Goal: Task Accomplishment & Management: Manage account settings

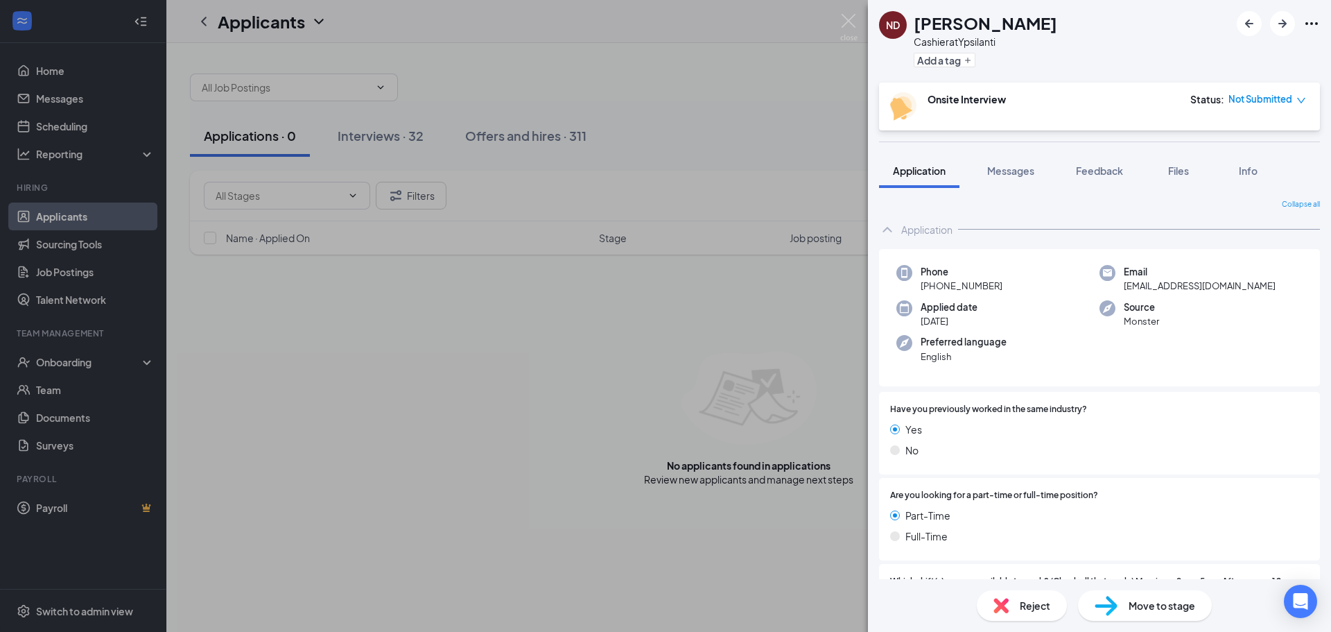
drag, startPoint x: 650, startPoint y: 98, endPoint x: 575, endPoint y: 97, distance: 74.2
click at [650, 98] on div "ND Natasha Diggs Cashier at Ypsilanti Add a tag Onsite Interview Status : Not S…" at bounding box center [665, 316] width 1331 height 632
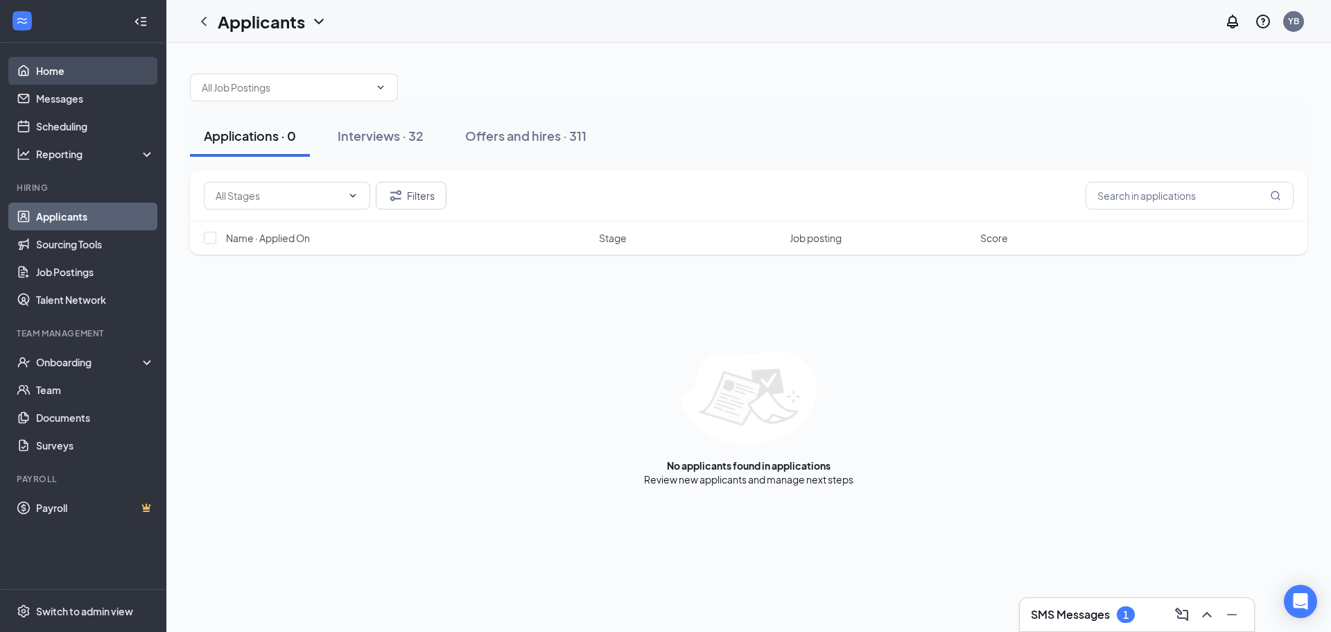
click at [57, 64] on link "Home" at bounding box center [95, 71] width 119 height 28
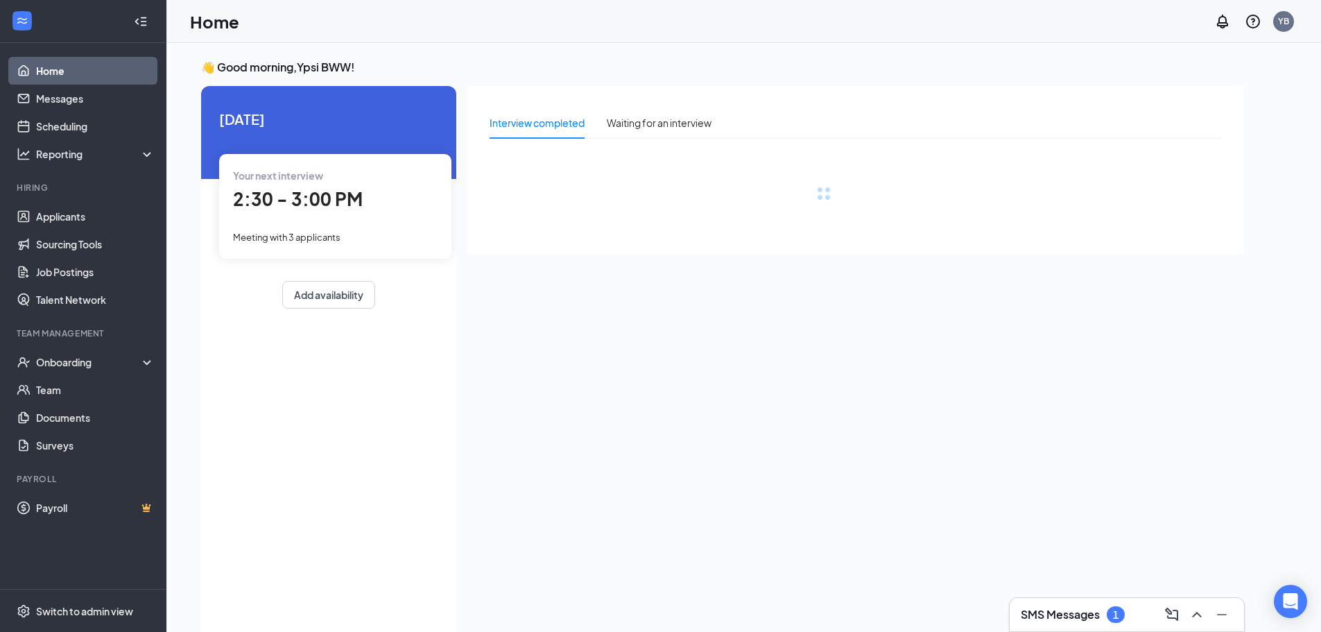
click at [350, 213] on div "2:30 - 3:00 PM" at bounding box center [335, 199] width 205 height 28
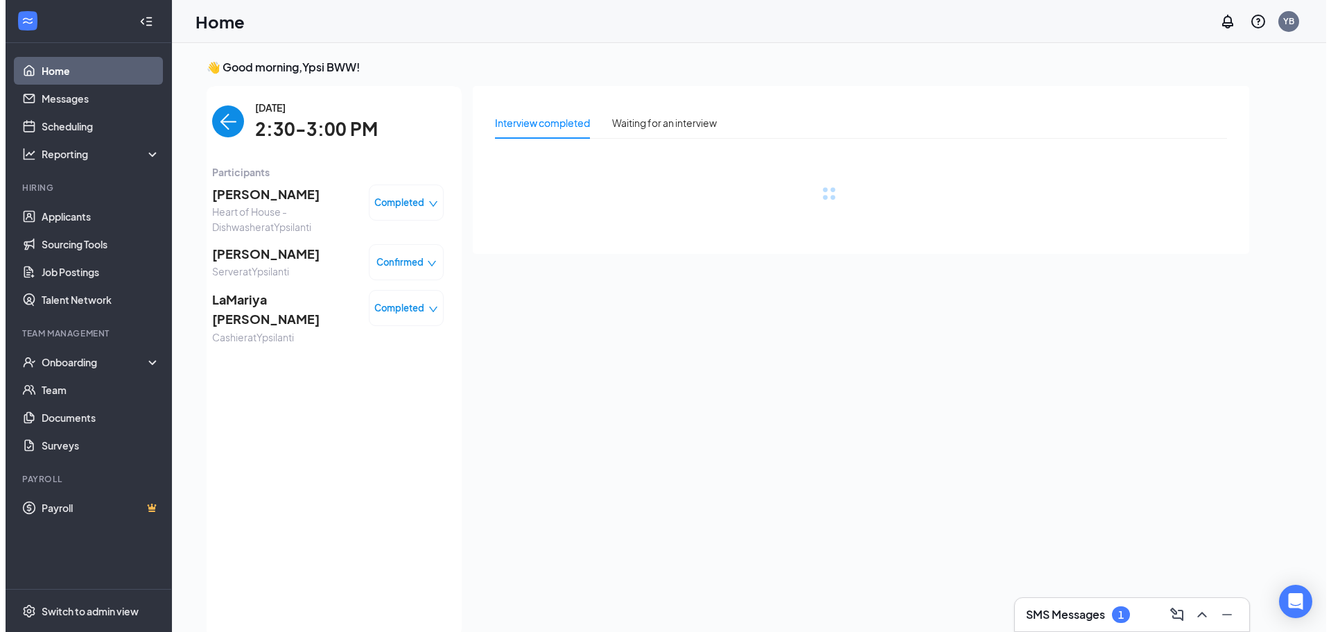
scroll to position [6, 0]
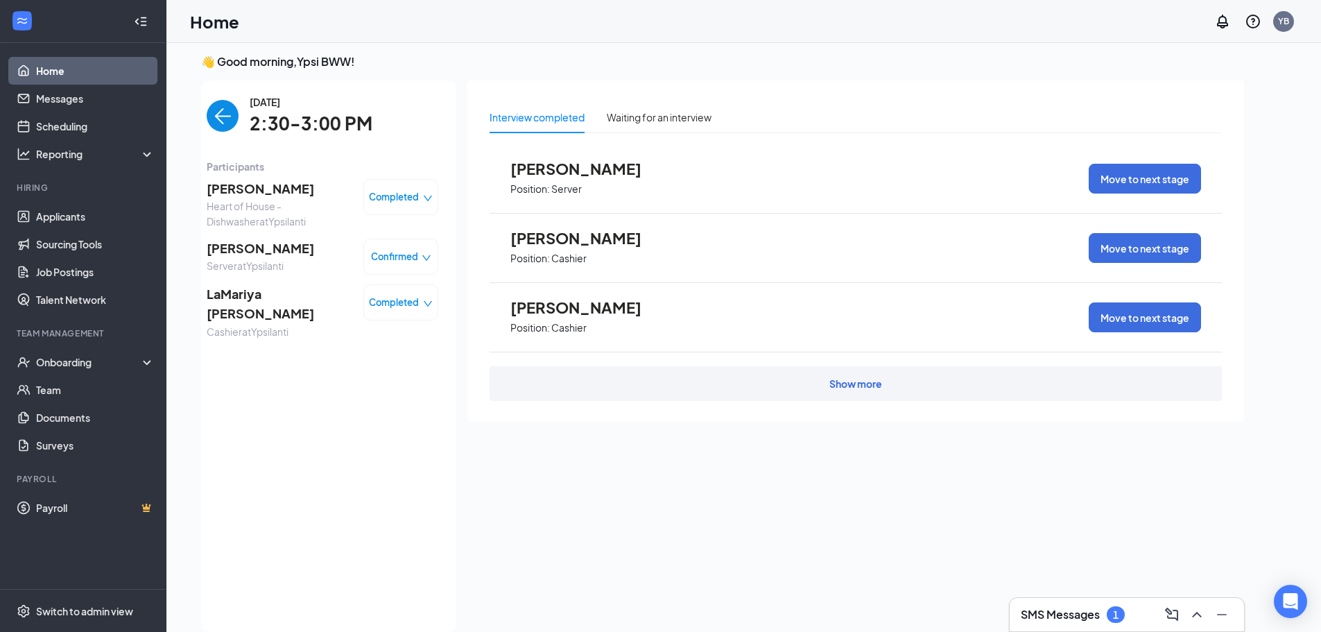
click at [271, 250] on span "Courtney Havlik" at bounding box center [260, 248] width 107 height 19
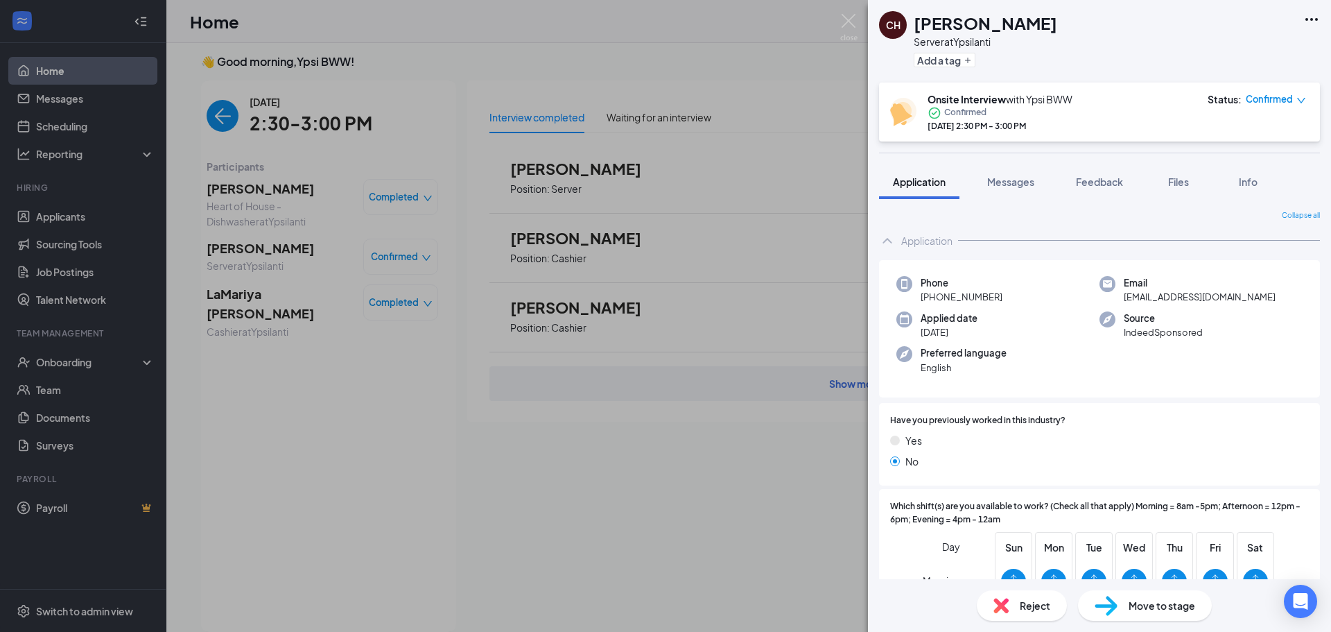
click at [1310, 10] on div "CH Courtney Havlik Server at Ypsilanti Add a tag" at bounding box center [1099, 41] width 463 height 83
click at [1310, 19] on icon "Ellipses" at bounding box center [1311, 19] width 17 height 17
click at [1206, 49] on link "View full application" at bounding box center [1237, 51] width 150 height 14
drag, startPoint x: 1320, startPoint y: 275, endPoint x: 1324, endPoint y: 298, distance: 23.3
click at [1324, 298] on div "Collapse all Application Phone +1 (734) 334-7392 Email havlikcourtney9@gmail.co…" at bounding box center [1099, 389] width 463 height 380
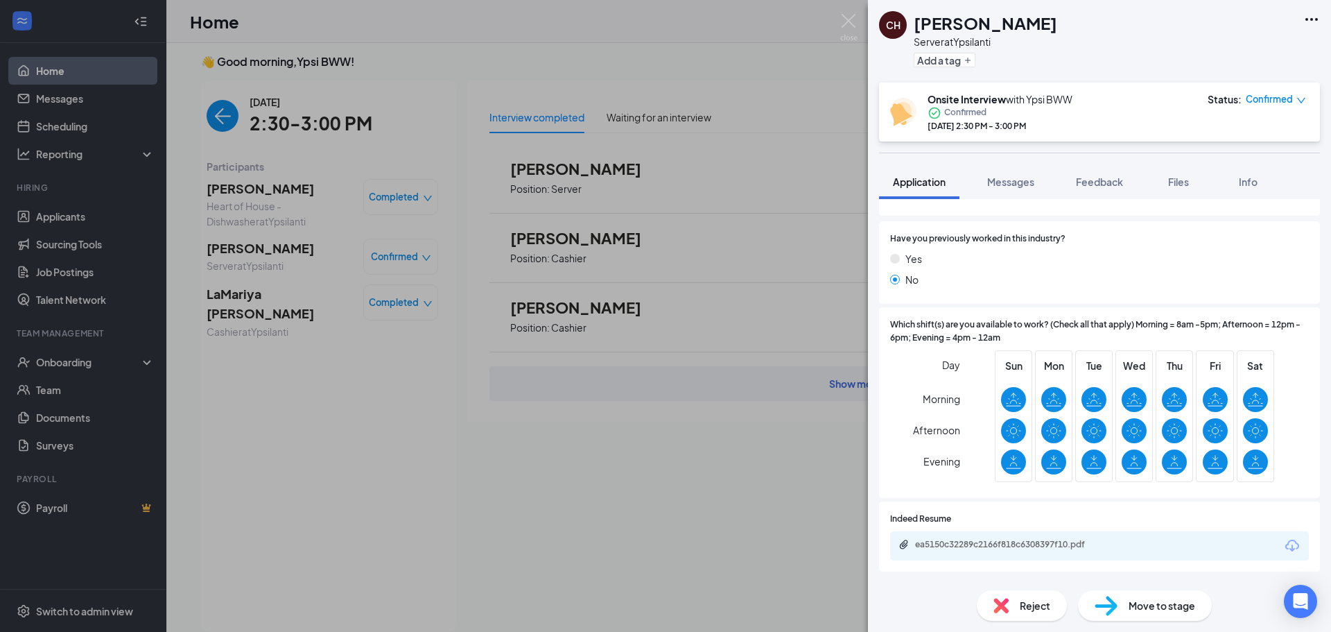
scroll to position [180, 0]
drag, startPoint x: 1269, startPoint y: 303, endPoint x: 1223, endPoint y: 293, distance: 46.9
click at [1268, 303] on div "Have you previously worked in this industry? Yes No" at bounding box center [1099, 264] width 441 height 83
click at [426, 111] on div "CH Courtney Havlik Server at Ypsilanti Add a tag Onsite Interview with Ypsi BWW…" at bounding box center [665, 316] width 1331 height 632
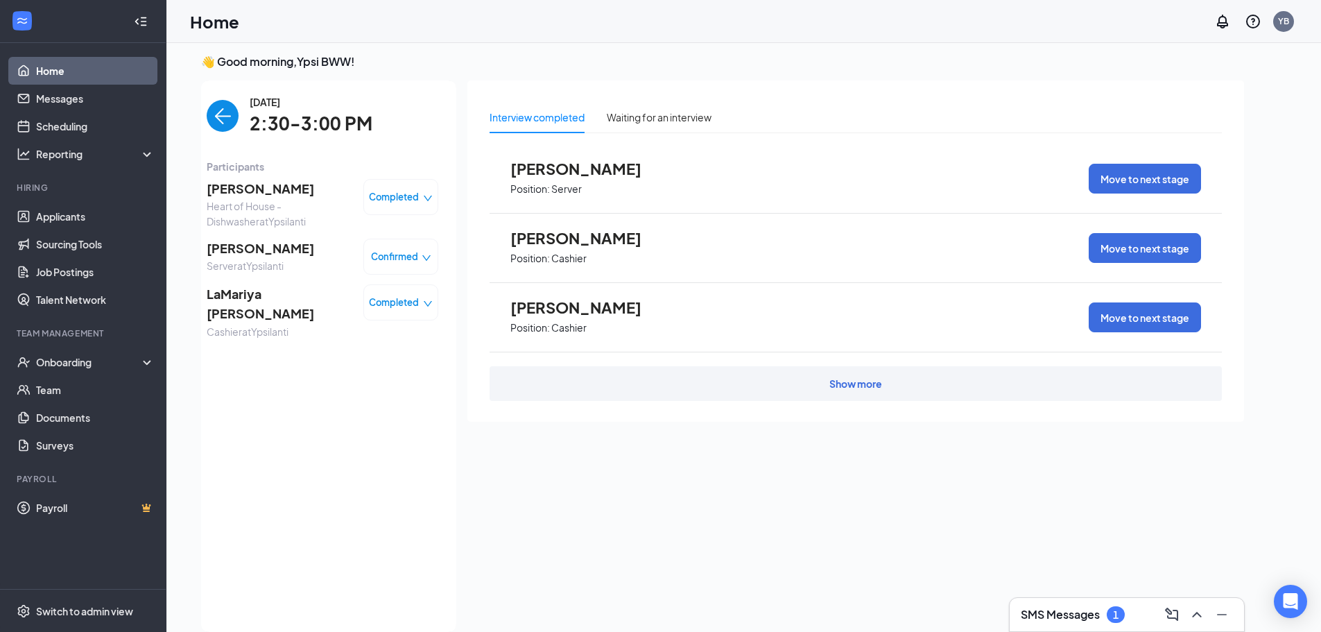
click at [64, 60] on link "Home" at bounding box center [95, 71] width 119 height 28
click at [281, 296] on span "LaMariya Trussell" at bounding box center [280, 304] width 146 height 40
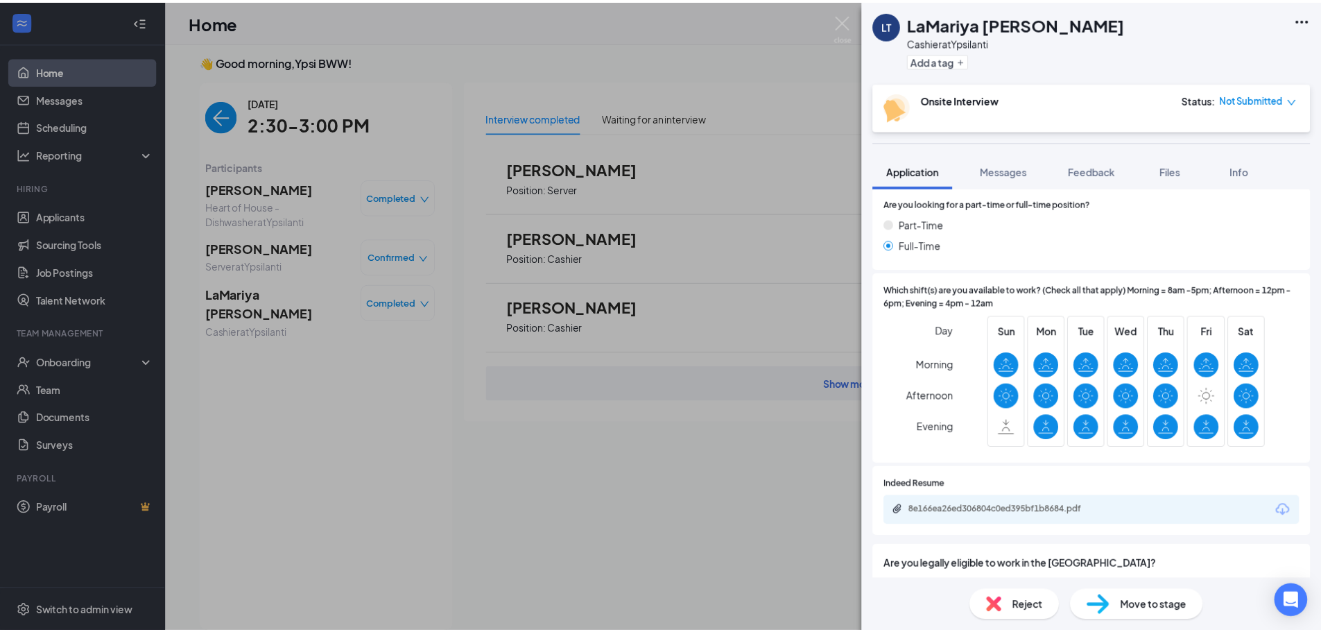
scroll to position [302, 0]
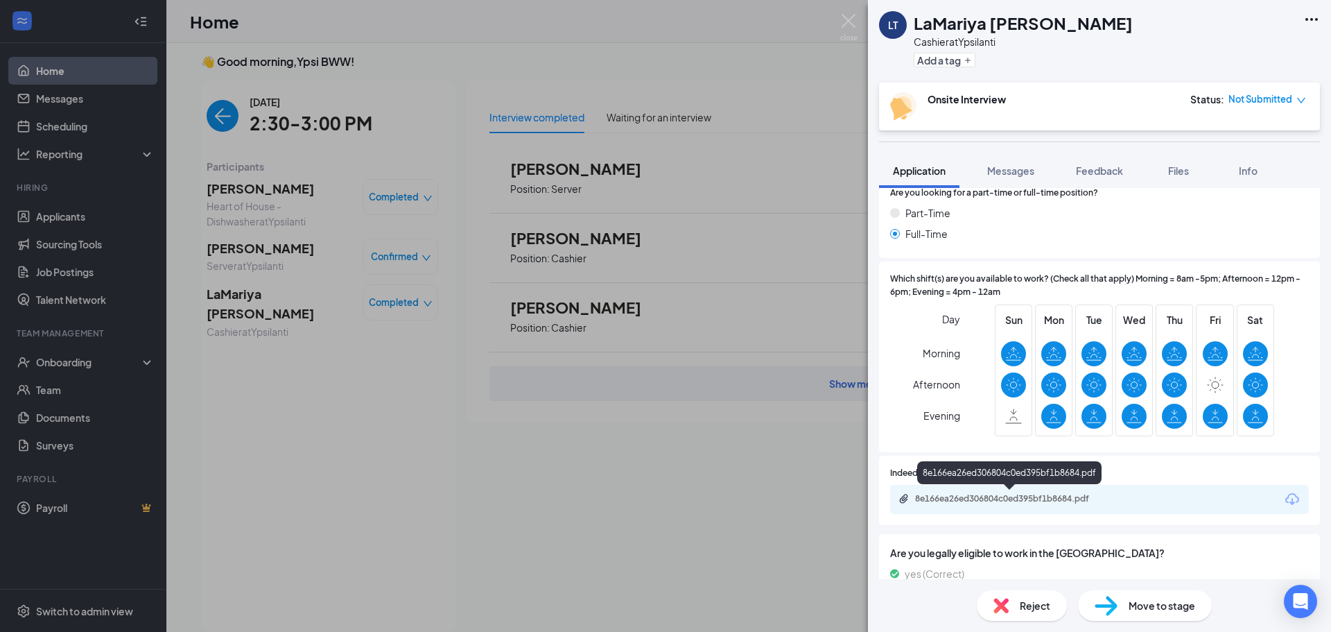
click at [1045, 499] on div "8e166ea26ed306804c0ed395bf1b8684.pdf" at bounding box center [1012, 498] width 194 height 11
click at [844, 20] on img at bounding box center [848, 27] width 17 height 27
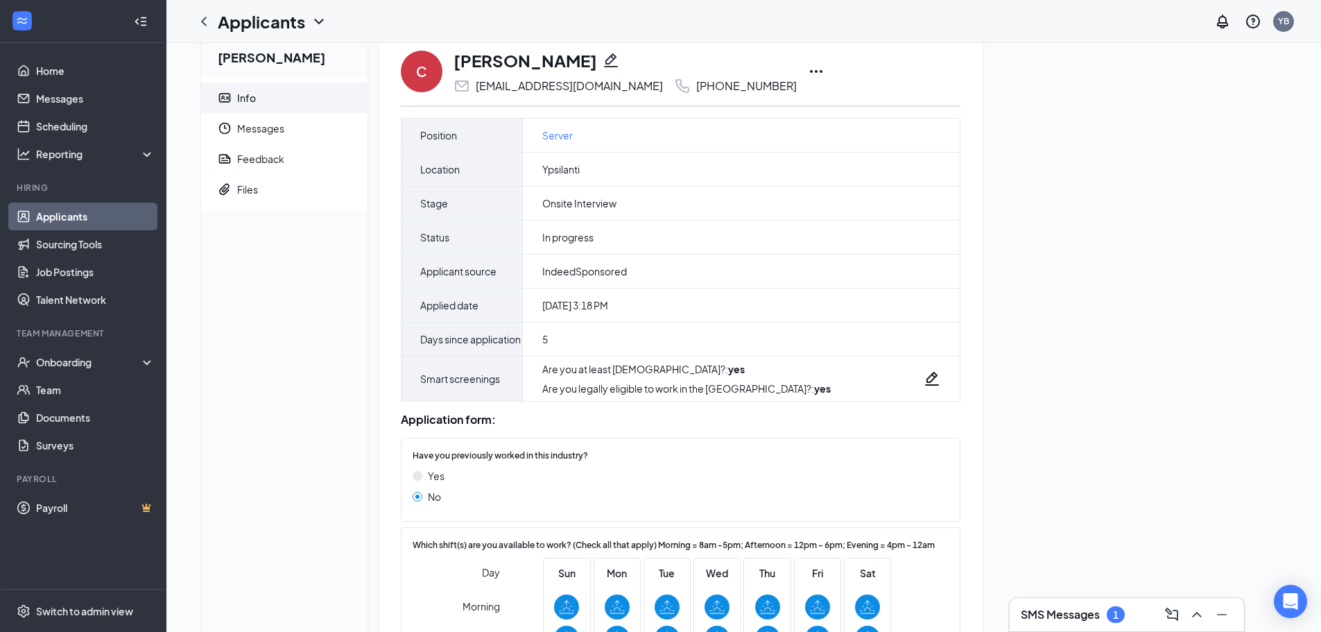
scroll to position [26, 0]
click at [259, 186] on span "Files" at bounding box center [296, 191] width 119 height 31
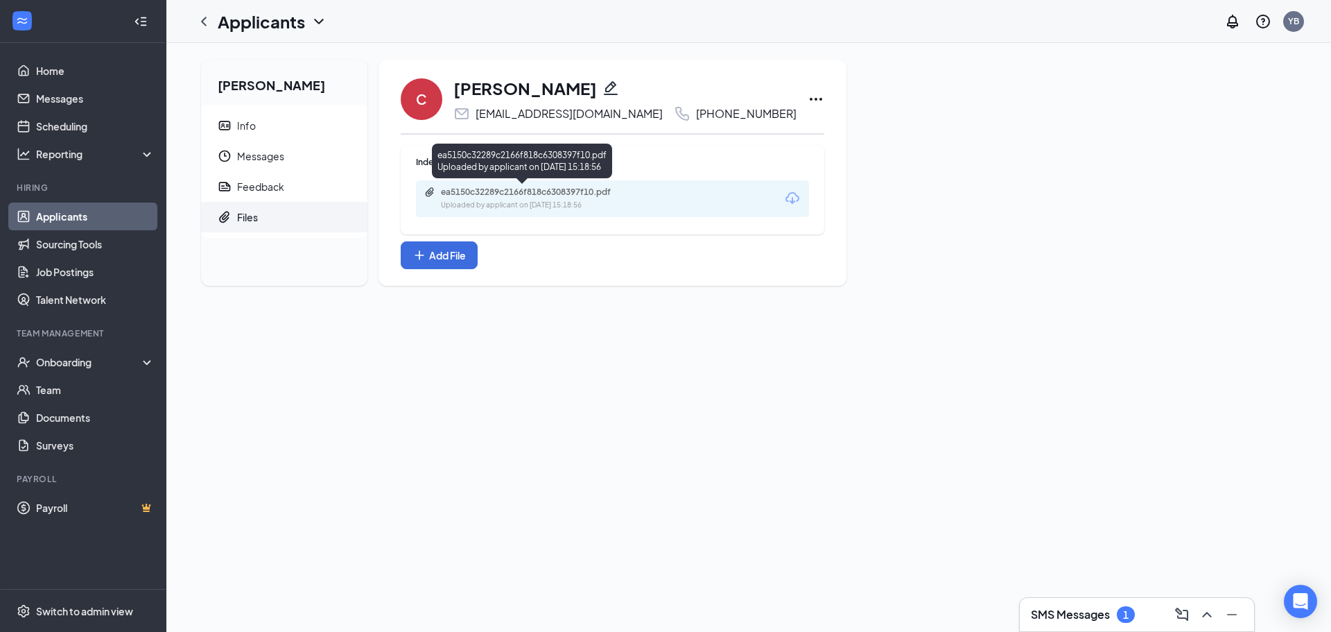
click at [539, 193] on div "ea5150c32289c2166f818c6308397f10.pdf" at bounding box center [538, 192] width 194 height 11
